Goal: Task Accomplishment & Management: Manage account settings

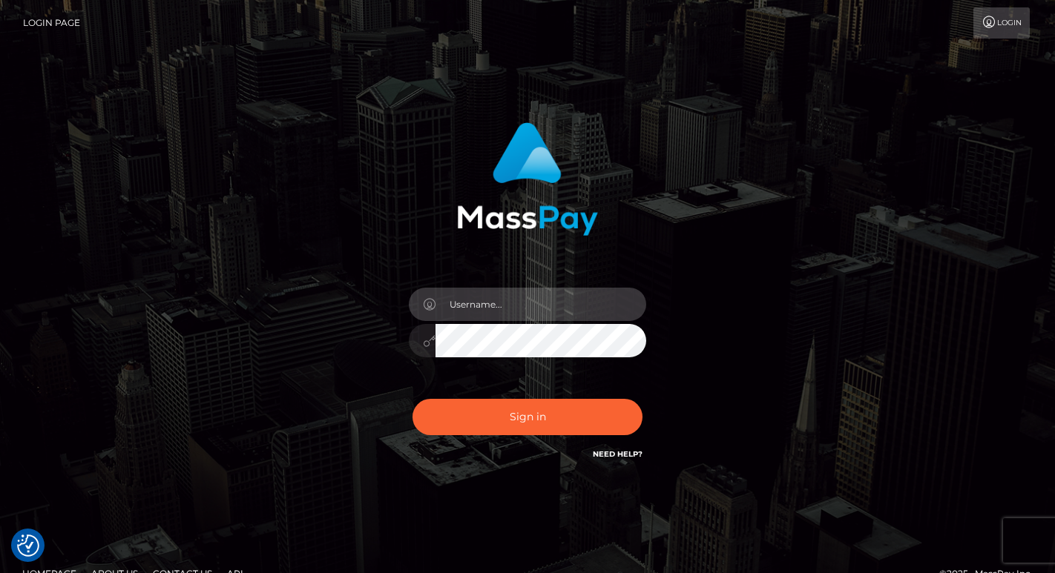
type input "[PERSON_NAME][EMAIL_ADDRESS][DOMAIN_NAME]"
click at [527, 417] on button "Sign in" at bounding box center [527, 417] width 230 height 36
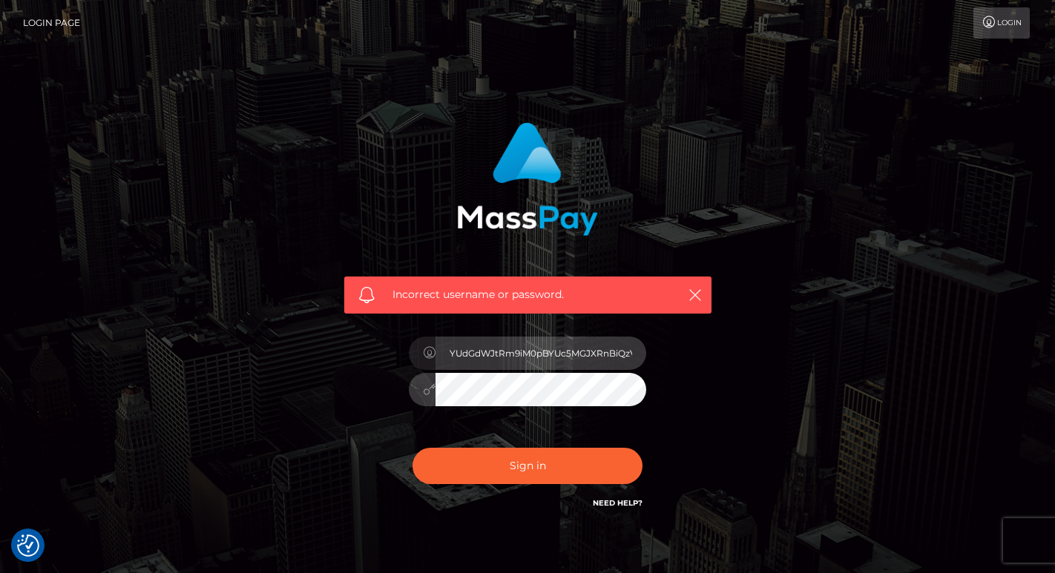
click at [510, 355] on input "YUdGdWJtRm9iM0pBYUc5MGJXRnBiQzVqYnk1MWF3PT0=" at bounding box center [540, 353] width 211 height 33
click at [619, 352] on input "YUdGdWJtRm9iM0pBYUc5MGJXRnBiQzVqYnk1MWF3PT0=" at bounding box center [540, 353] width 211 height 33
type input "[PERSON_NAME][EMAIL_ADDRESS][DOMAIN_NAME]"
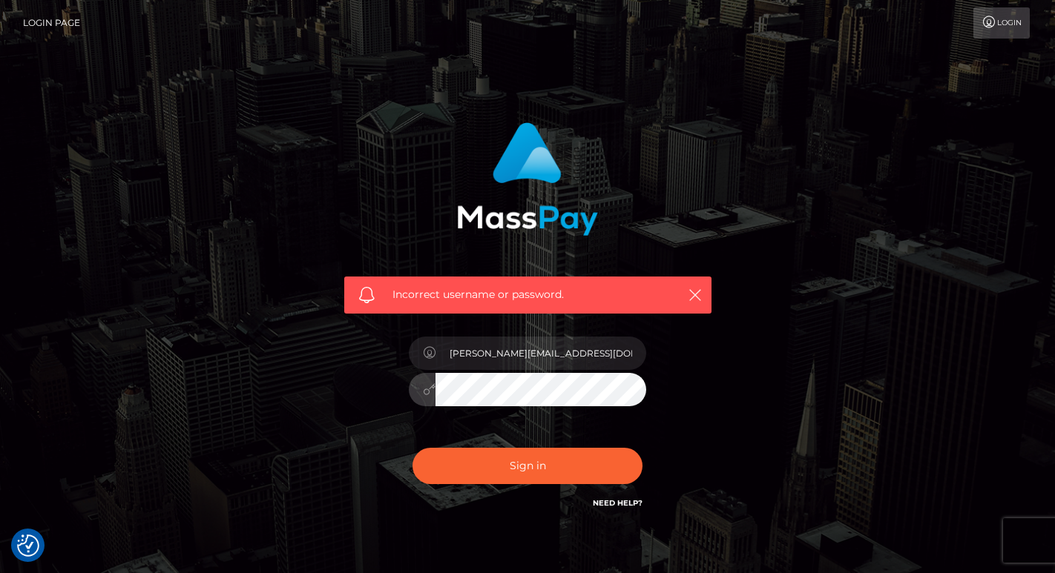
click at [547, 447] on div "Sign in Need Help?" at bounding box center [528, 472] width 260 height 66
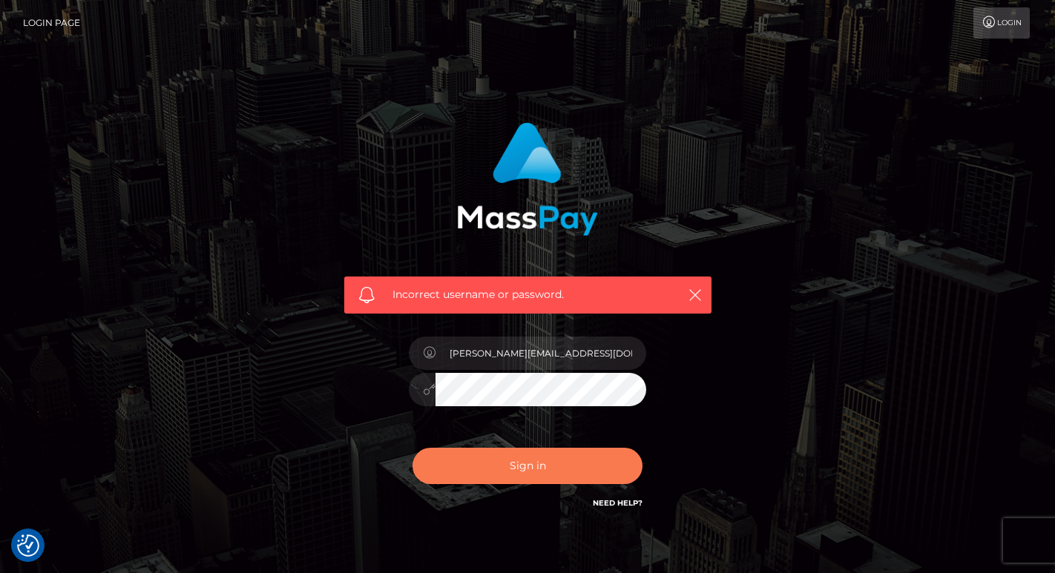
click at [547, 464] on button "Sign in" at bounding box center [527, 466] width 230 height 36
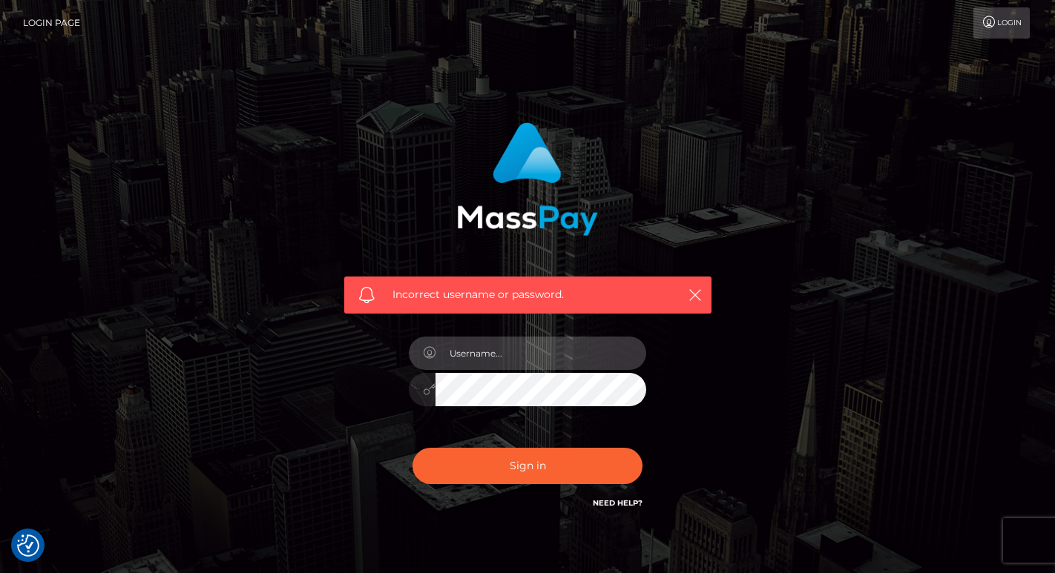
click at [622, 356] on input "text" at bounding box center [540, 353] width 211 height 33
type input "[PERSON_NAME][EMAIL_ADDRESS][DOMAIN_NAME]"
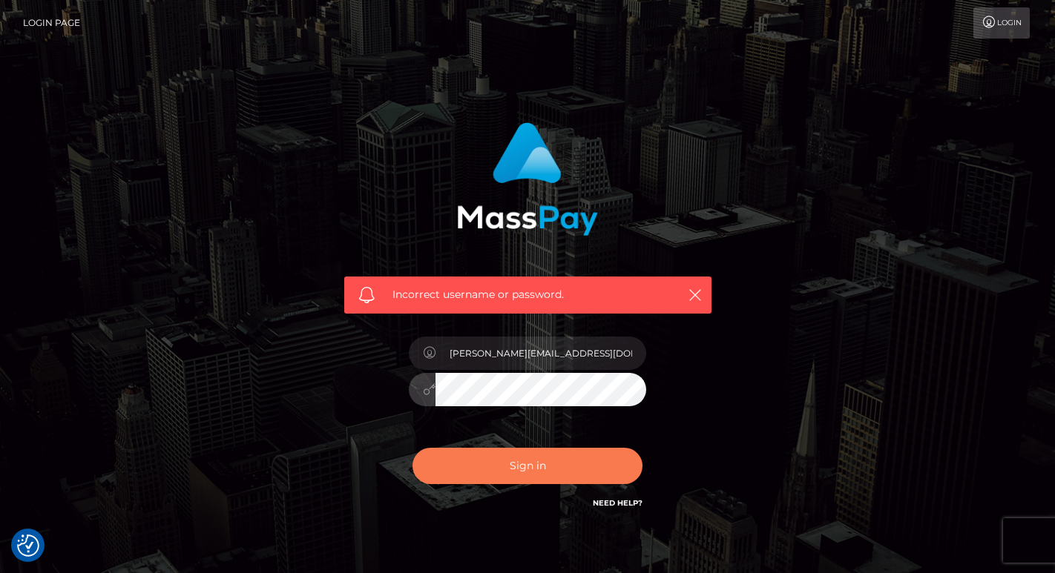
click at [558, 468] on button "Sign in" at bounding box center [527, 466] width 230 height 36
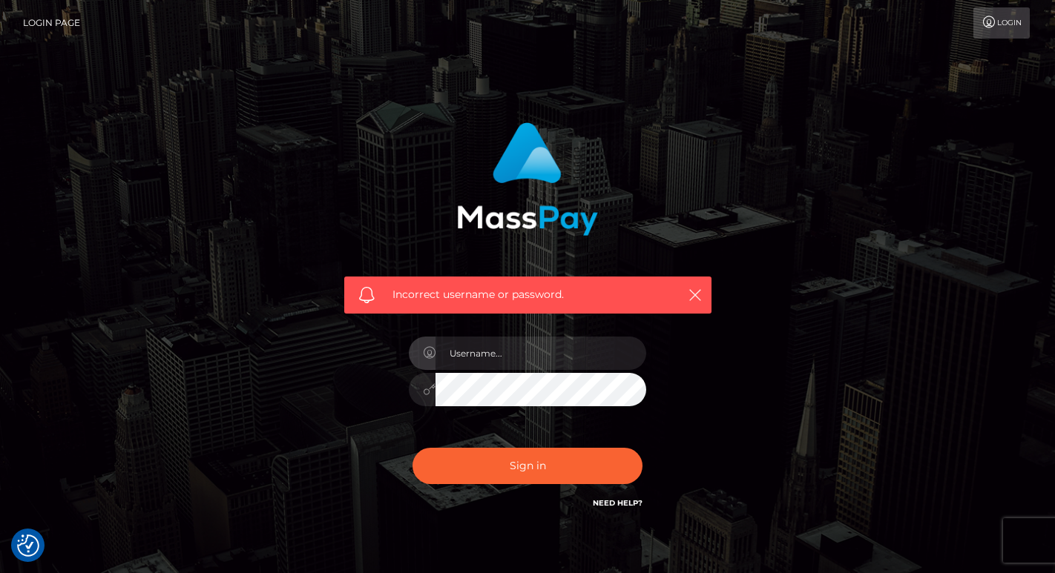
click at [498, 272] on div "Incorrect username or password." at bounding box center [527, 212] width 389 height 203
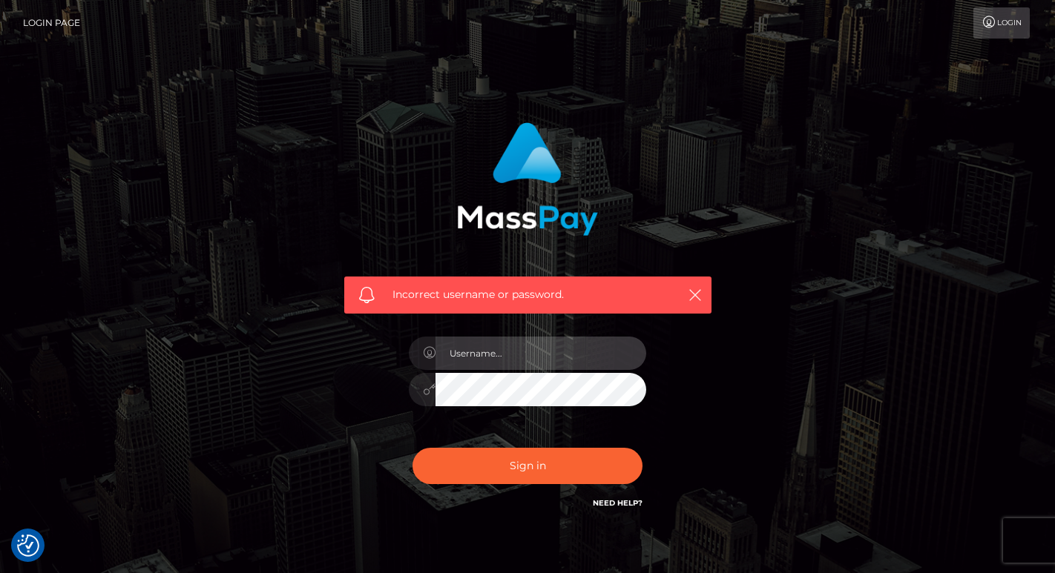
click at [499, 355] on input "text" at bounding box center [540, 353] width 211 height 33
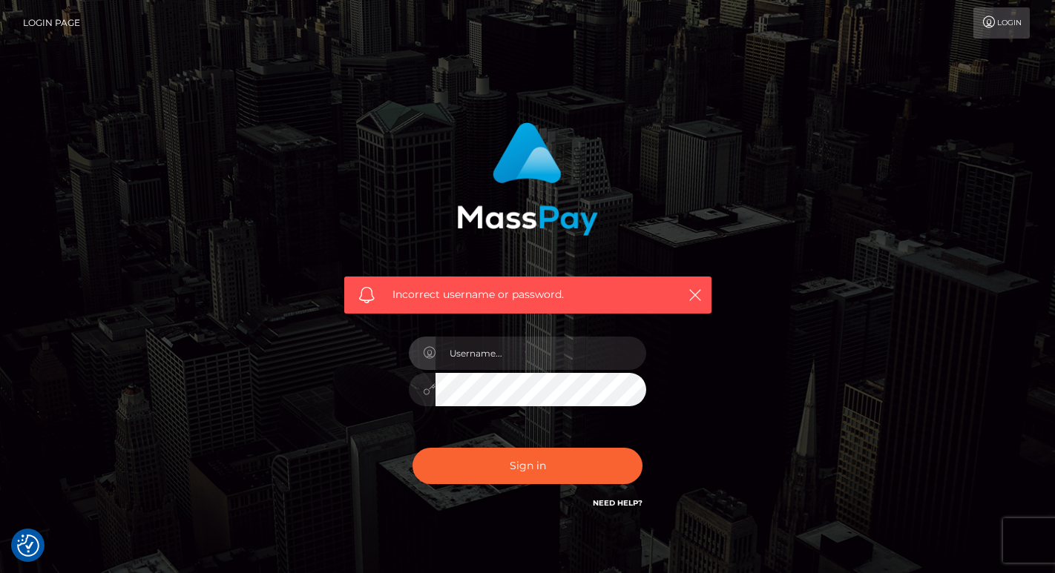
click at [764, 380] on div "Incorrect username or password." at bounding box center [528, 324] width 846 height 427
